Goal: Transaction & Acquisition: Purchase product/service

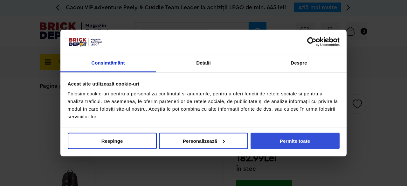
click at [309, 138] on button "Permite toate" at bounding box center [295, 141] width 89 height 16
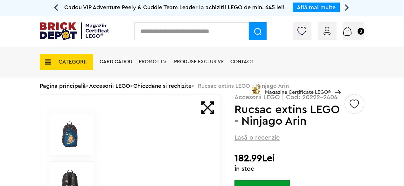
scroll to position [64, 0]
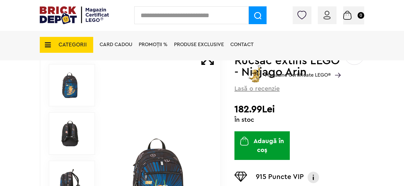
click at [67, 134] on img at bounding box center [70, 133] width 29 height 29
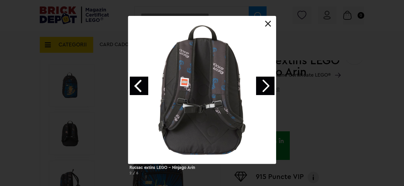
click at [266, 83] on link "Next image" at bounding box center [265, 86] width 18 height 18
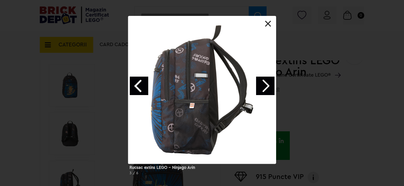
click at [266, 83] on link "Next image" at bounding box center [265, 86] width 18 height 18
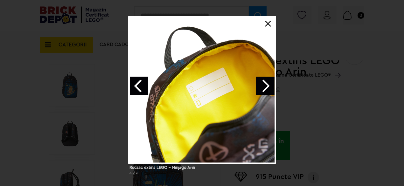
click at [266, 83] on link "Next image" at bounding box center [265, 86] width 18 height 18
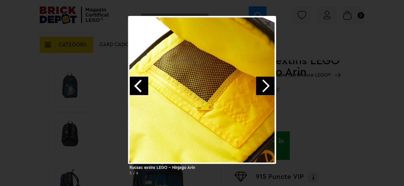
click at [266, 83] on link "Next image" at bounding box center [265, 86] width 18 height 18
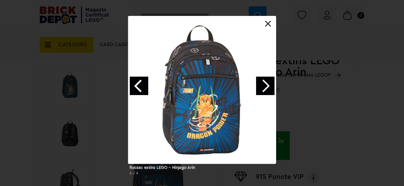
click at [266, 83] on link "Next image" at bounding box center [265, 86] width 18 height 18
click at [266, 23] on link at bounding box center [268, 24] width 6 height 6
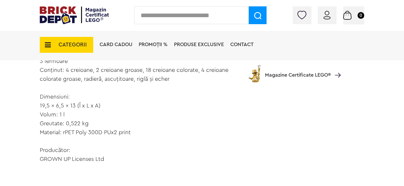
scroll to position [572, 0]
